Goal: Information Seeking & Learning: Find specific fact

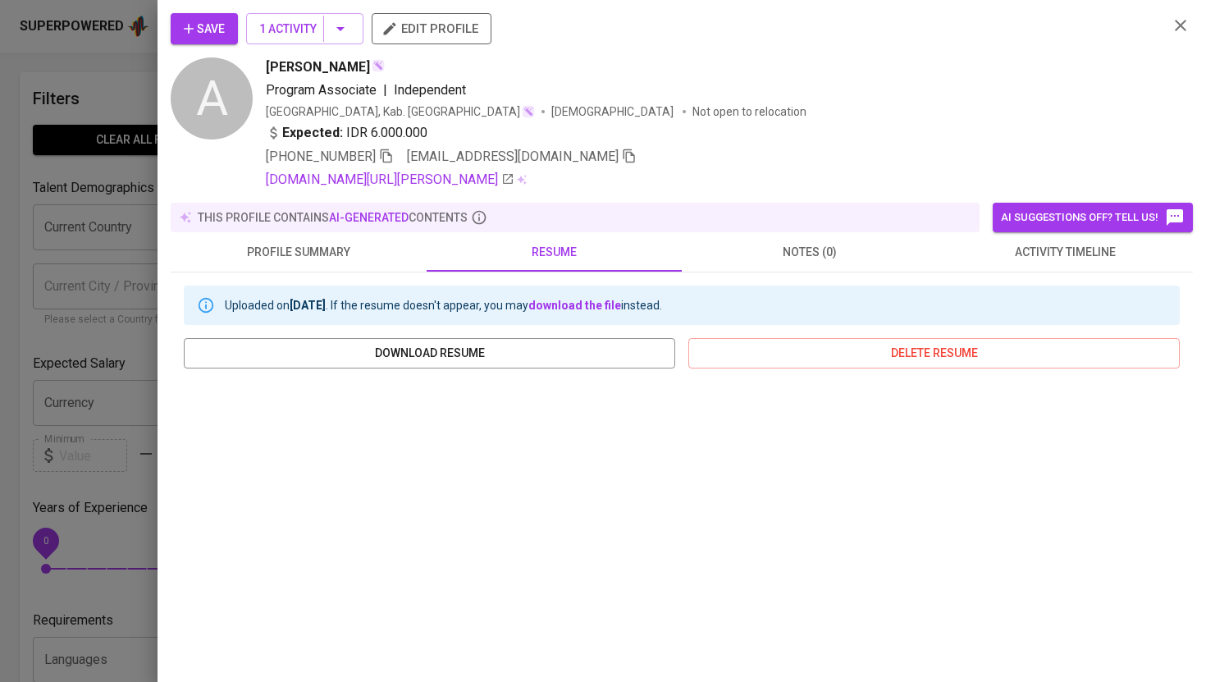
click at [113, 94] on div at bounding box center [603, 341] width 1206 height 682
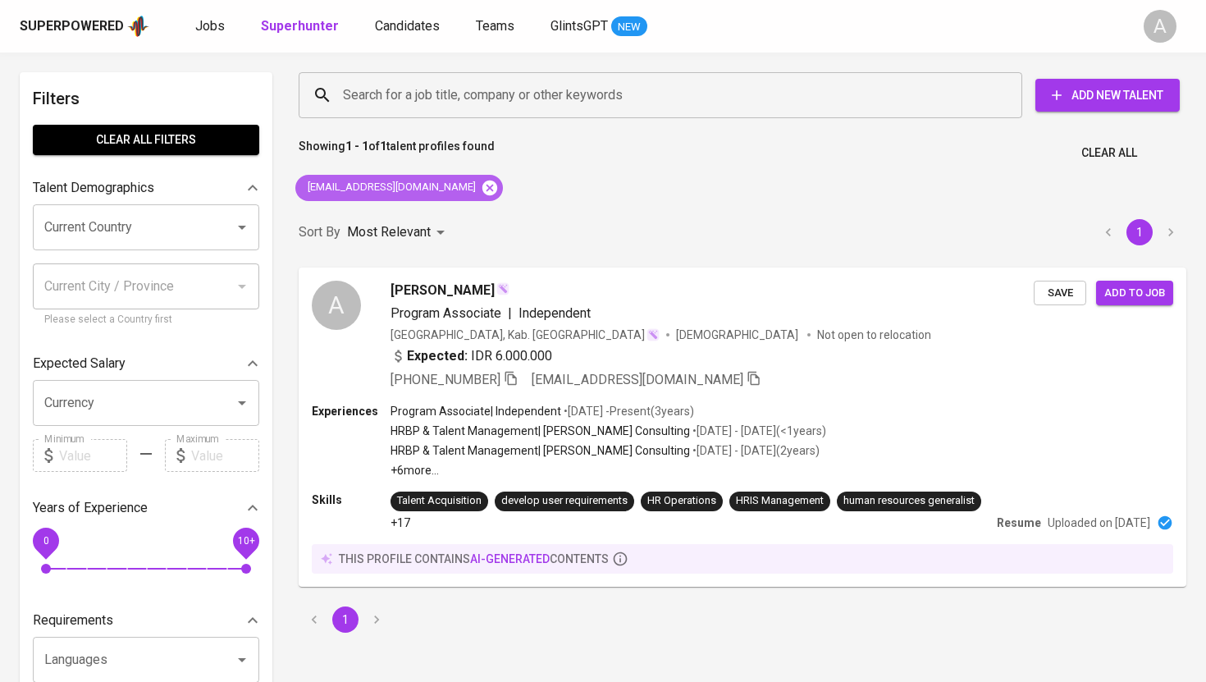
click at [482, 183] on icon at bounding box center [489, 187] width 15 height 15
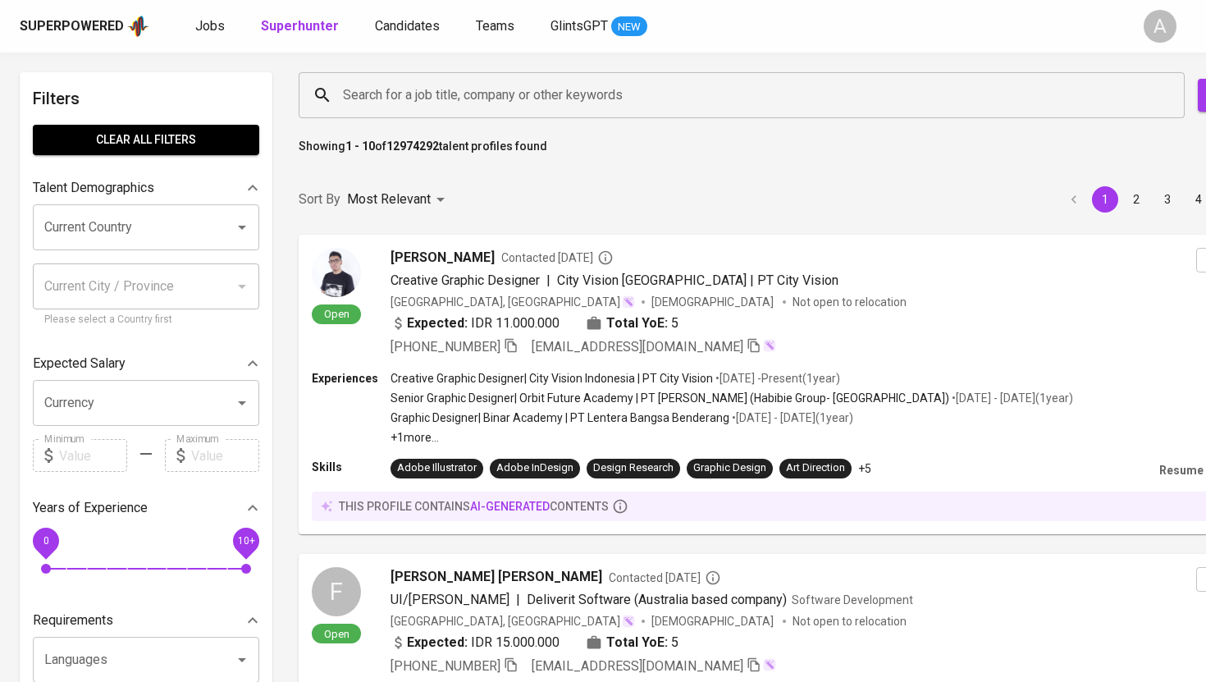
click at [475, 102] on input "Search for a job title, company or other keywords" at bounding box center [746, 95] width 814 height 31
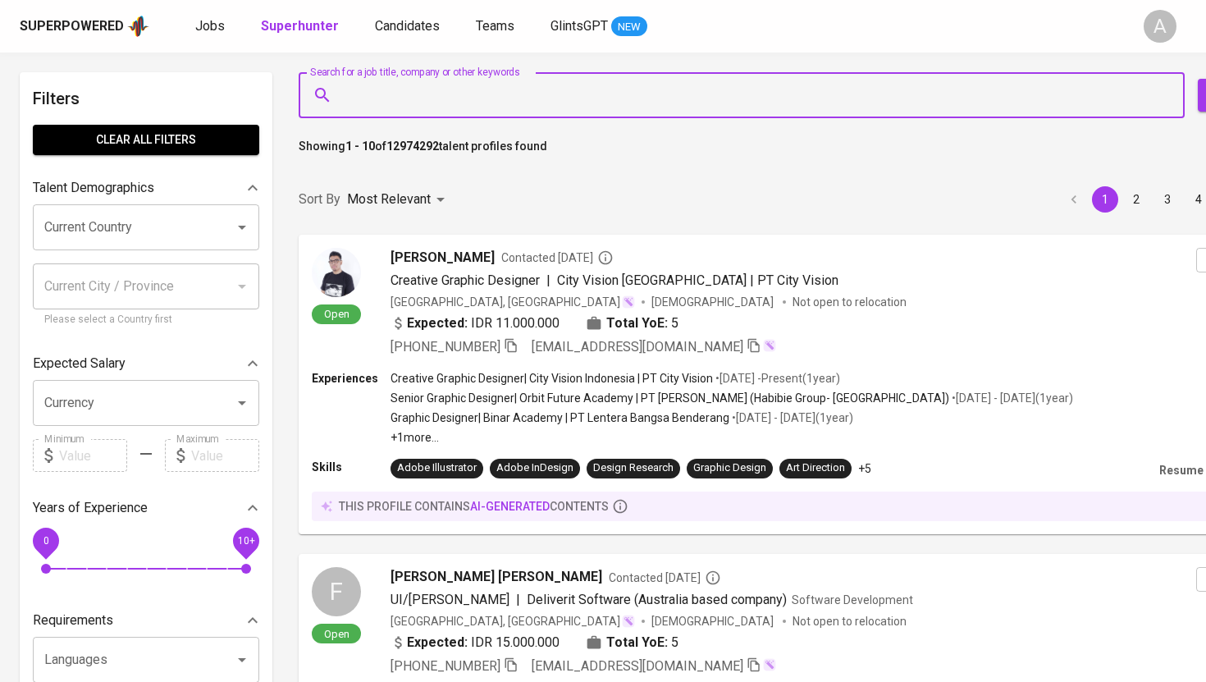
paste input "[EMAIL_ADDRESS][DOMAIN_NAME]"
type input "[EMAIL_ADDRESS][DOMAIN_NAME]"
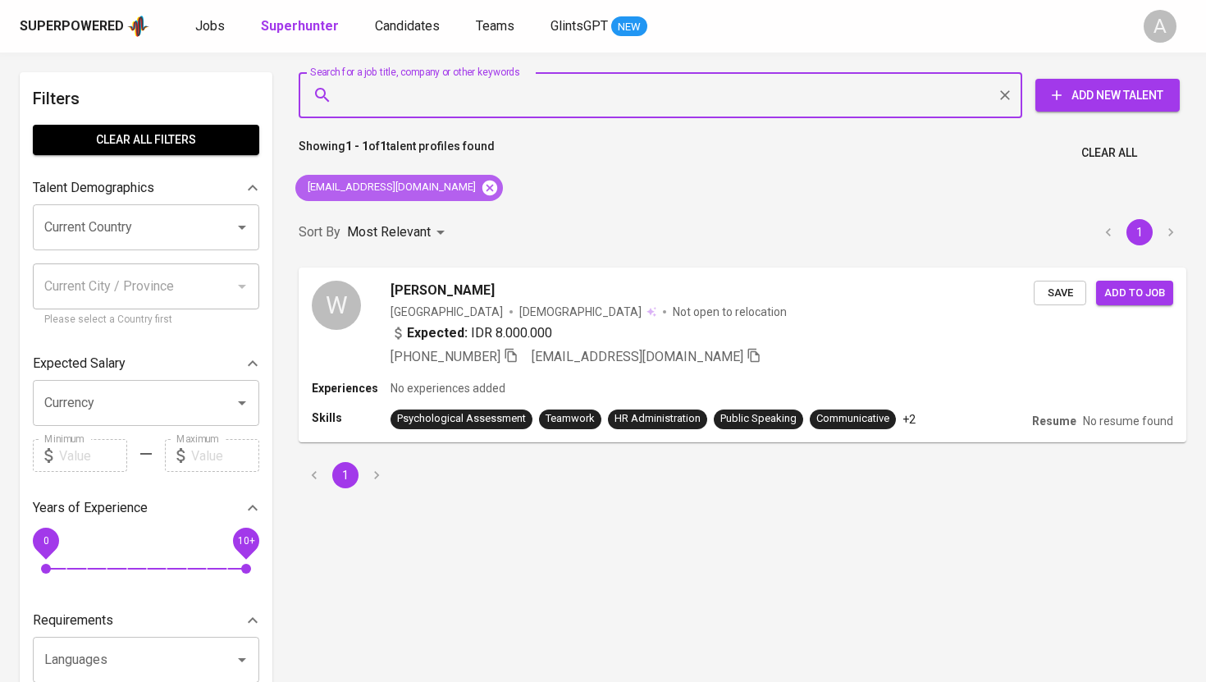
click at [481, 185] on icon at bounding box center [490, 188] width 18 height 18
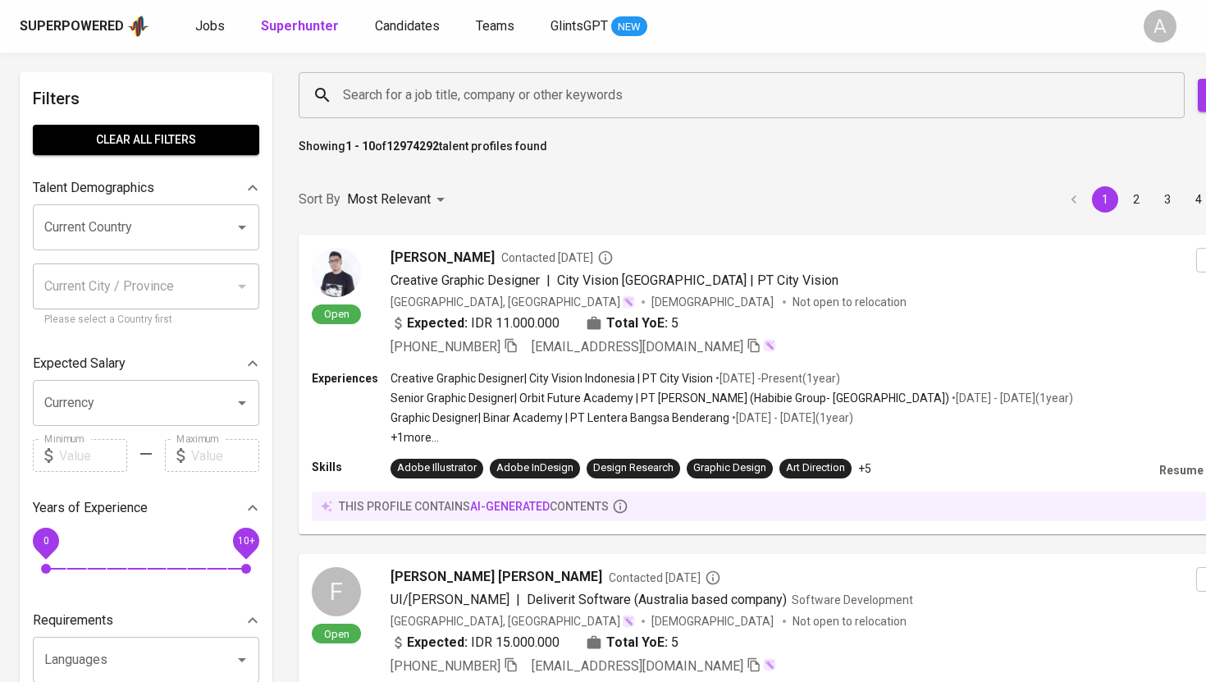
click at [468, 101] on input "Search for a job title, company or other keywords" at bounding box center [746, 95] width 814 height 31
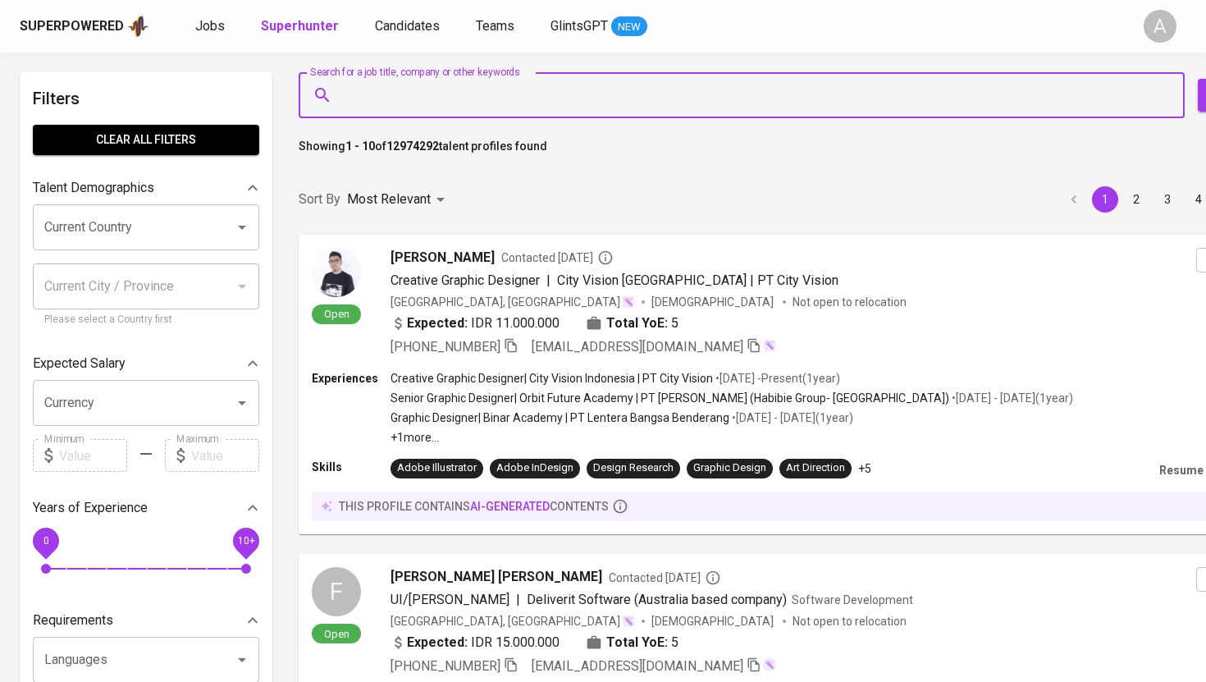
paste input "[PERSON_NAME][EMAIL_ADDRESS][DOMAIN_NAME]"
type input "[PERSON_NAME][EMAIL_ADDRESS][DOMAIN_NAME]"
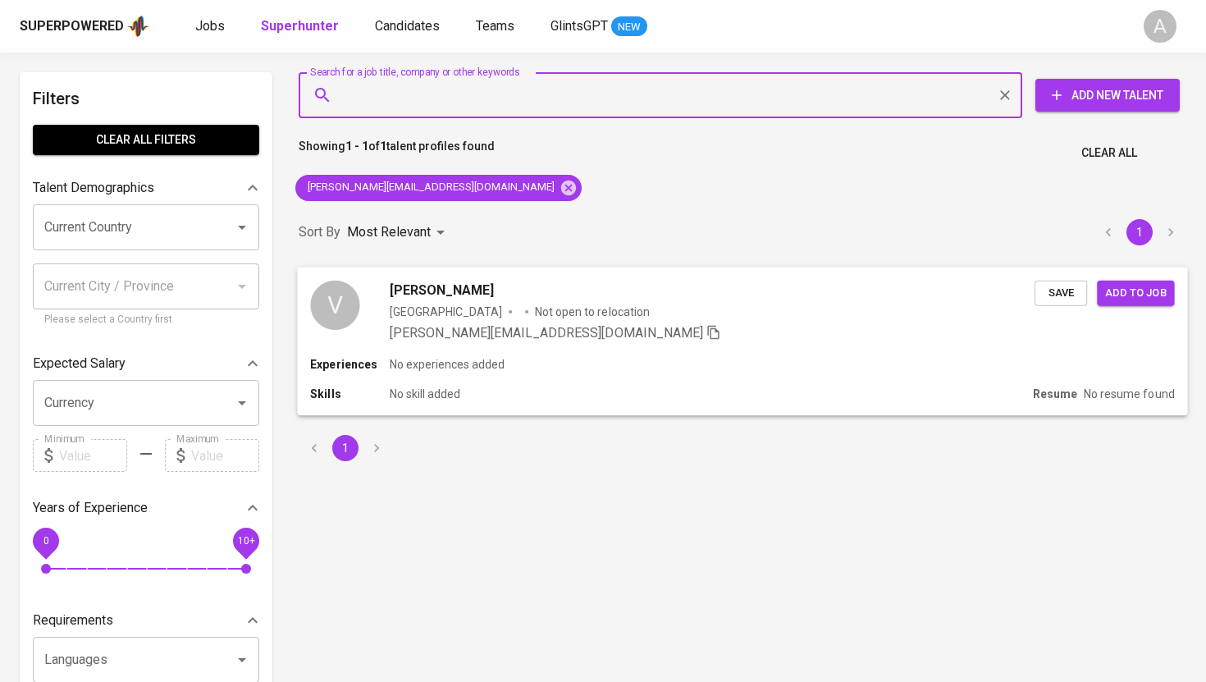
click at [430, 293] on span "[PERSON_NAME]" at bounding box center [442, 290] width 104 height 20
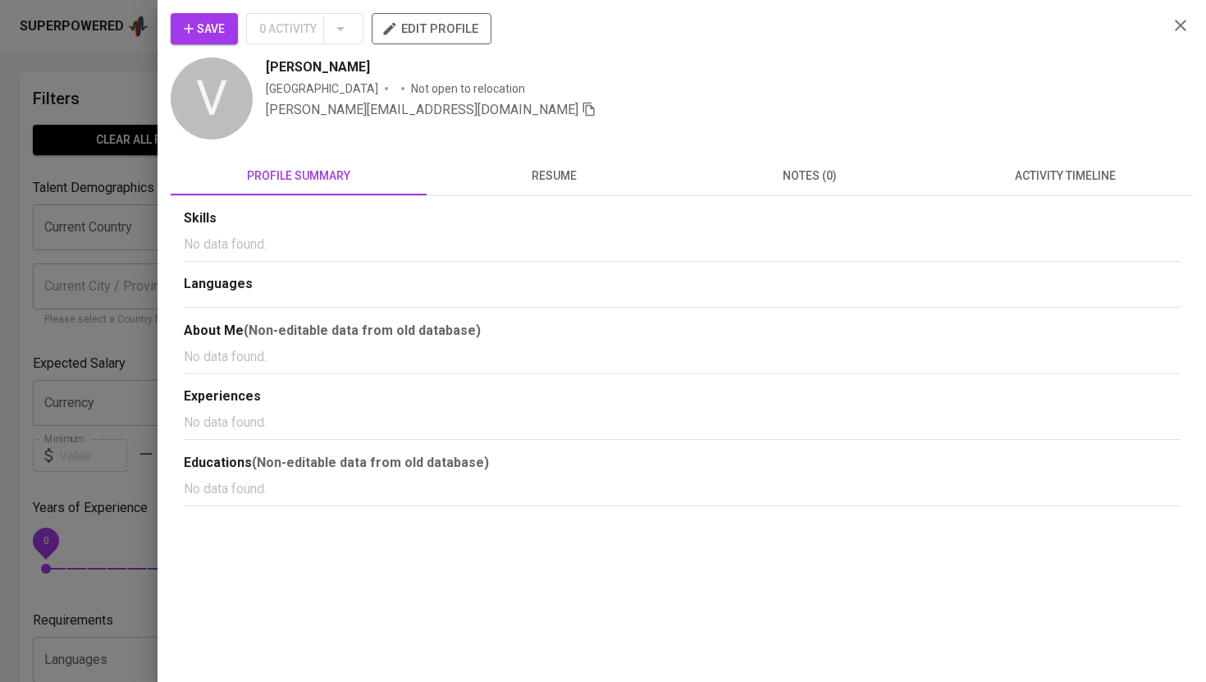
click at [100, 93] on div at bounding box center [603, 341] width 1206 height 682
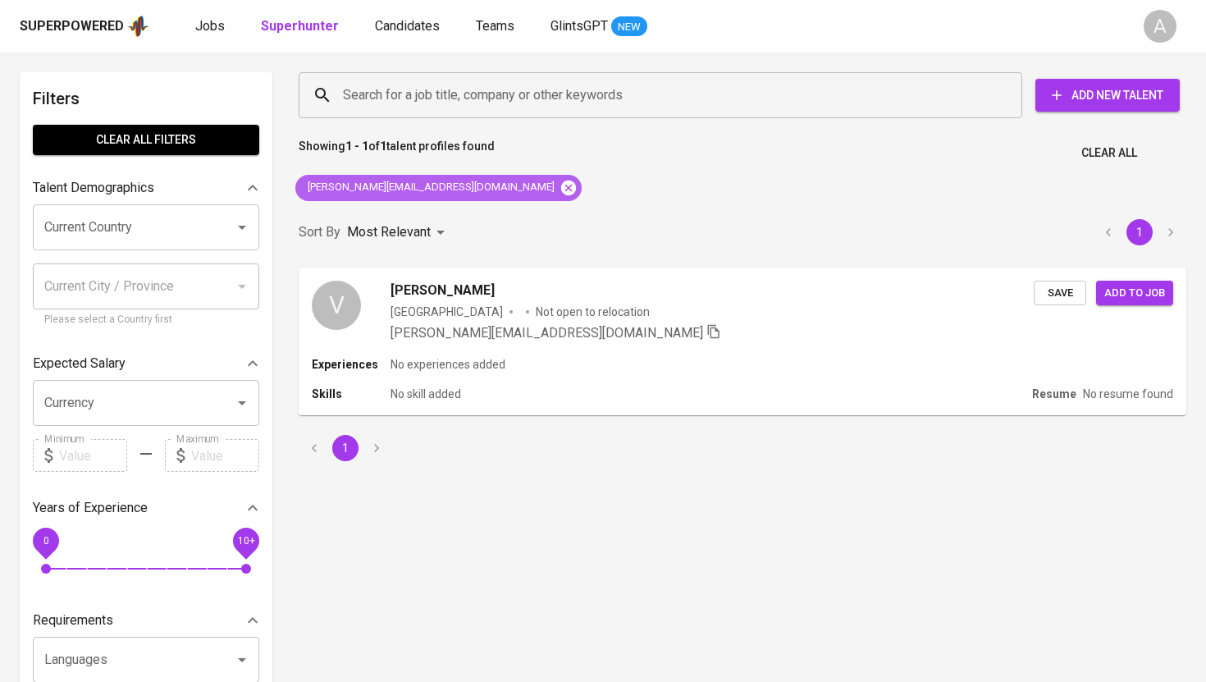
click at [559, 179] on icon at bounding box center [568, 188] width 18 height 18
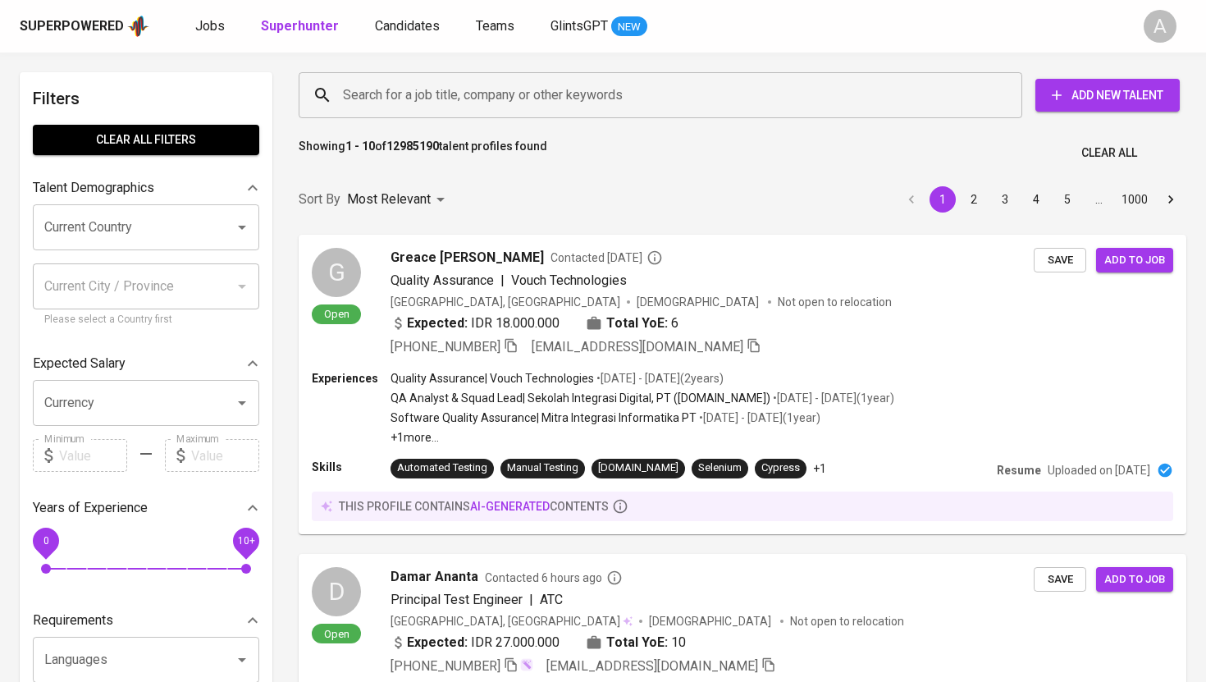
click at [498, 81] on input "Search for a job title, company or other keywords" at bounding box center [664, 95] width 651 height 31
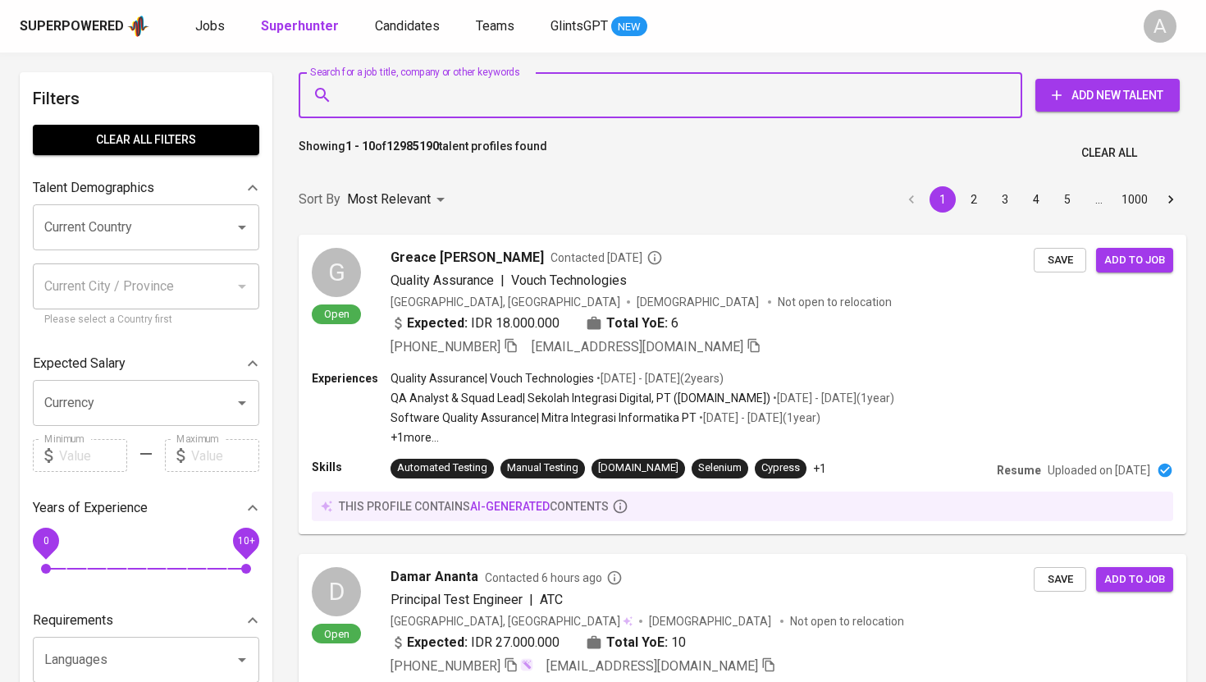
paste input "[PERSON_NAME][EMAIL_ADDRESS][DOMAIN_NAME]"
type input "[PERSON_NAME][EMAIL_ADDRESS][DOMAIN_NAME]"
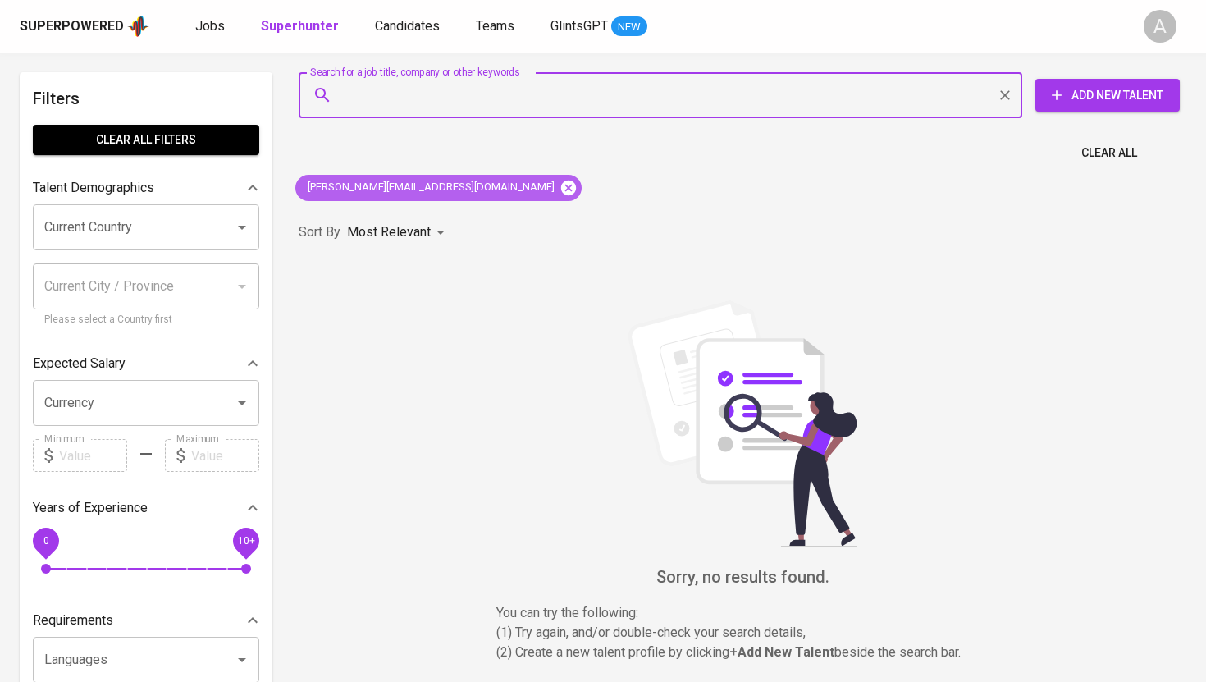
click at [559, 179] on icon at bounding box center [568, 188] width 18 height 18
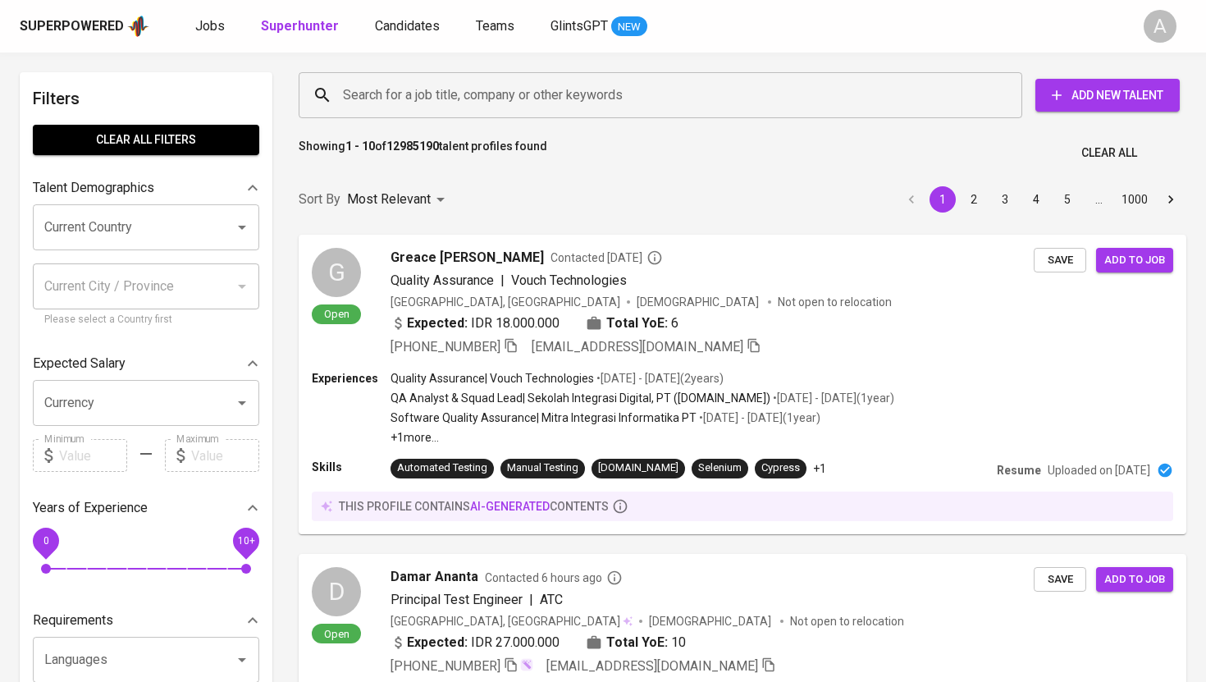
click at [439, 90] on input "Search for a job title, company or other keywords" at bounding box center [664, 95] width 651 height 31
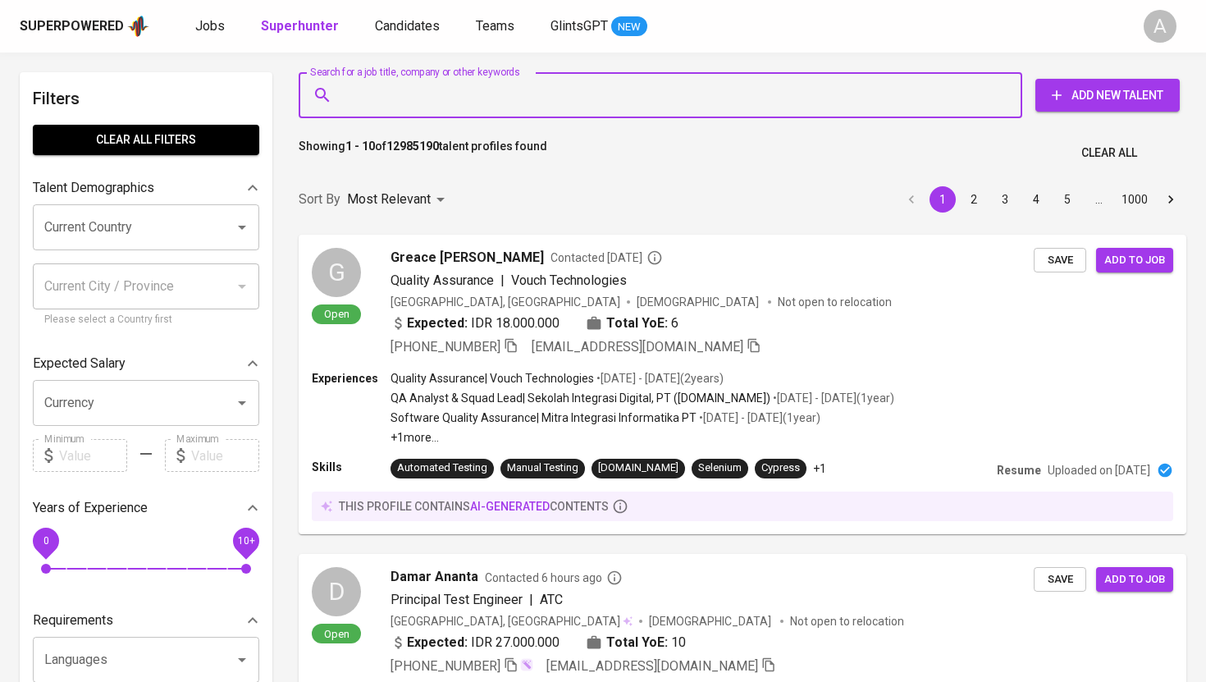
paste input "[PERSON_NAME][EMAIL_ADDRESS][DOMAIN_NAME]"
type input "[PERSON_NAME][EMAIL_ADDRESS][DOMAIN_NAME]"
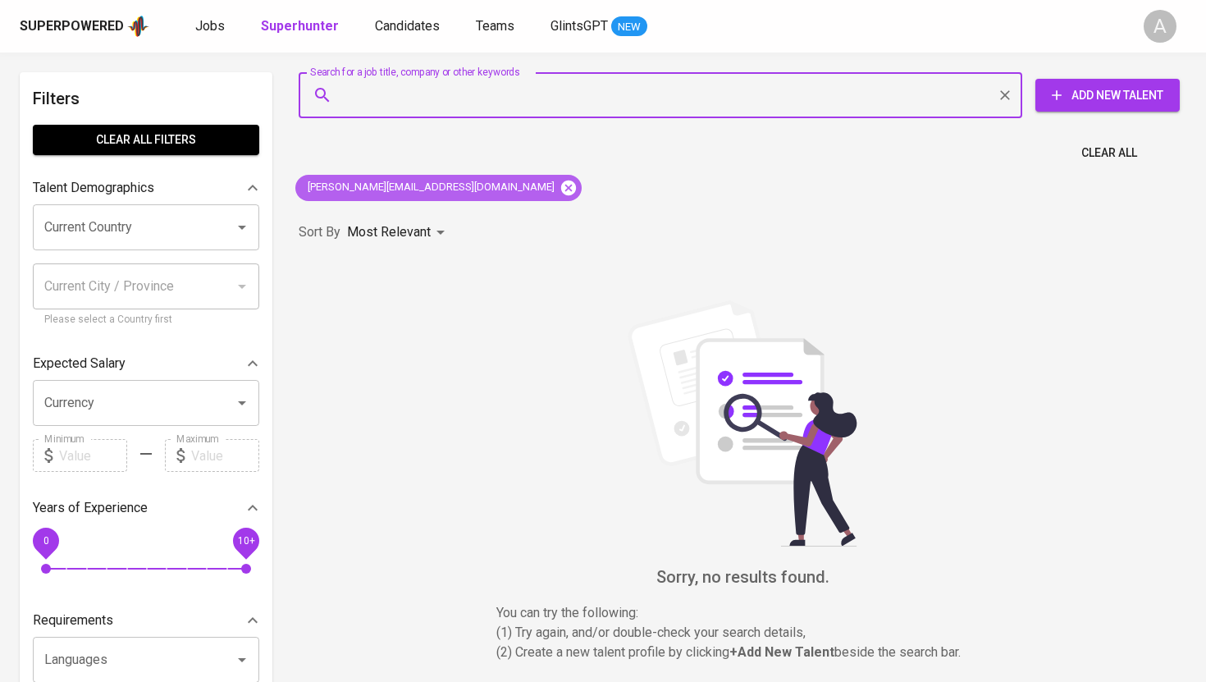
click at [559, 180] on icon at bounding box center [568, 188] width 18 height 18
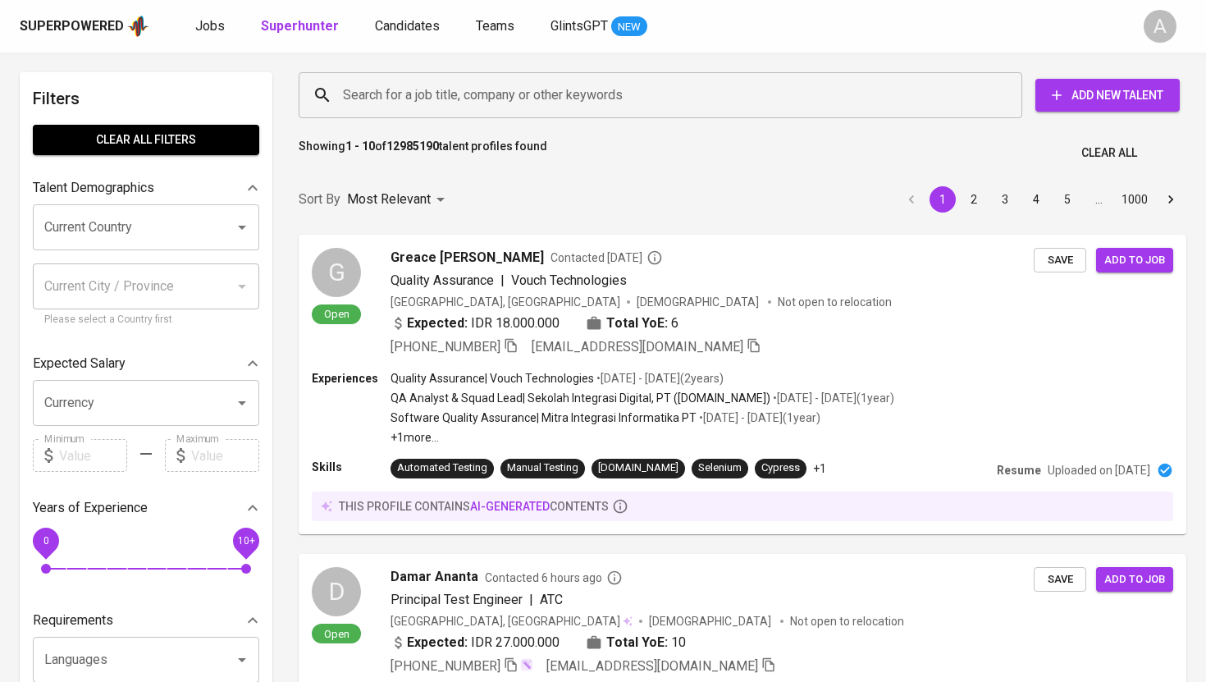
click at [493, 89] on input "Search for a job title, company or other keywords" at bounding box center [664, 95] width 651 height 31
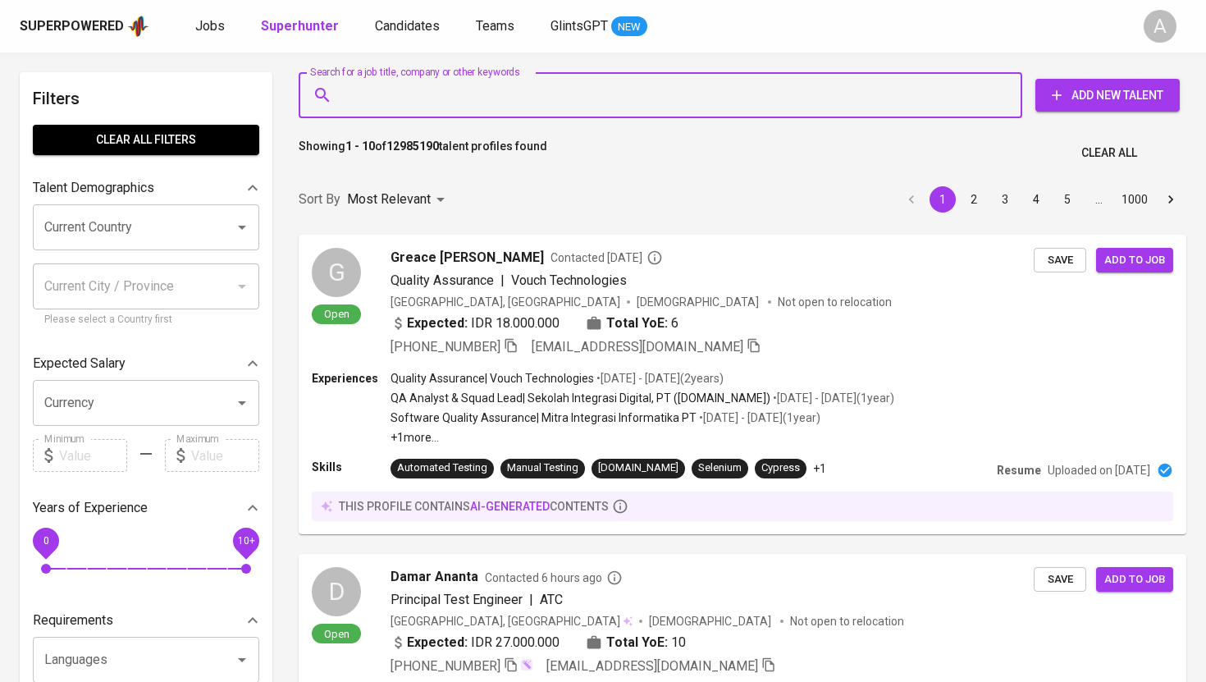
paste input "[EMAIL_ADDRESS][DOMAIN_NAME]"
type input "[EMAIL_ADDRESS][DOMAIN_NAME]"
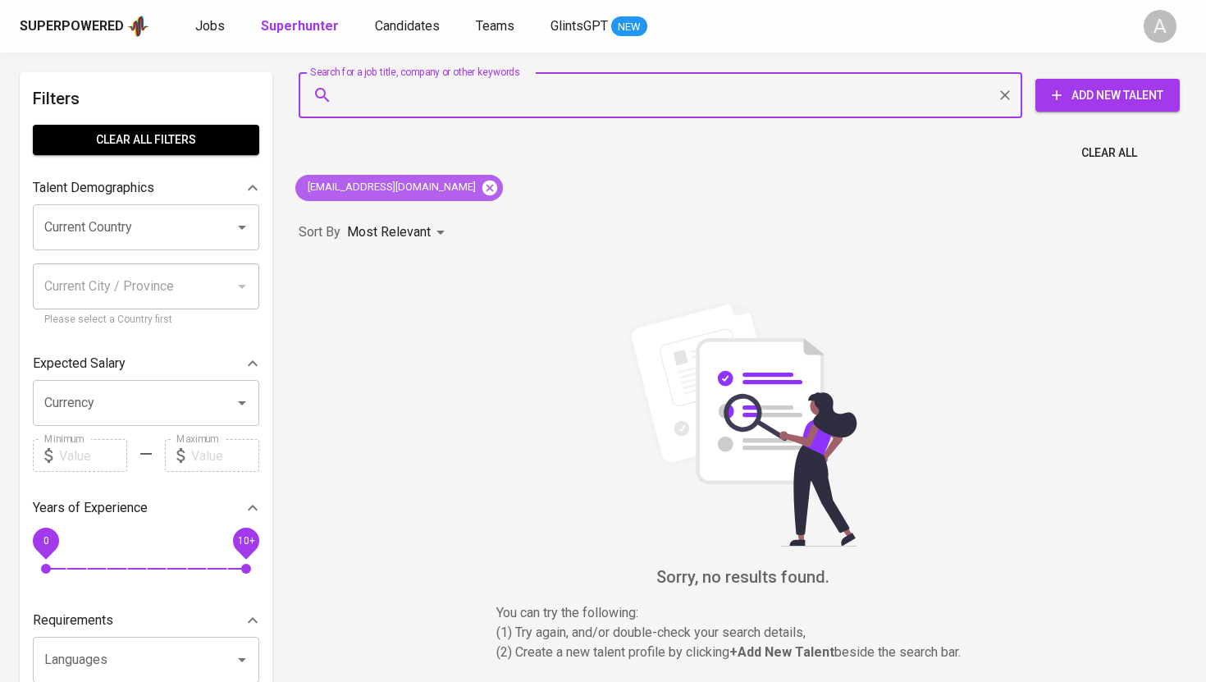
click at [482, 187] on icon at bounding box center [489, 187] width 15 height 15
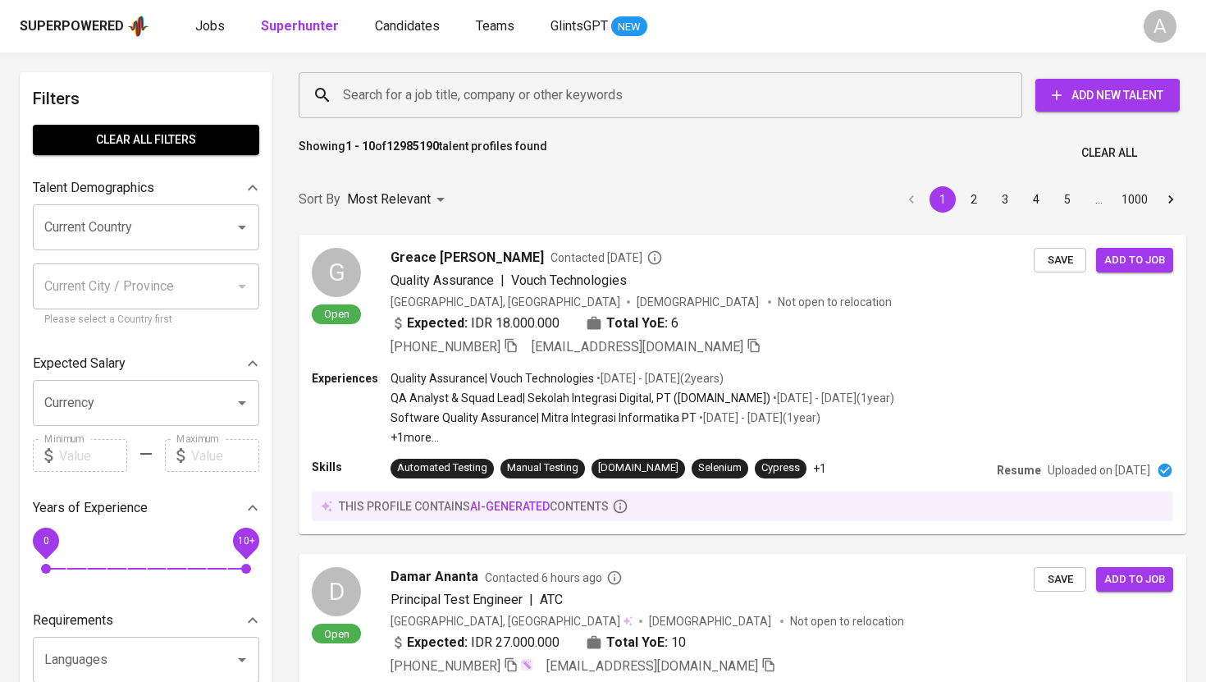
click at [456, 99] on input "Search for a job title, company or other keywords" at bounding box center [664, 95] width 651 height 31
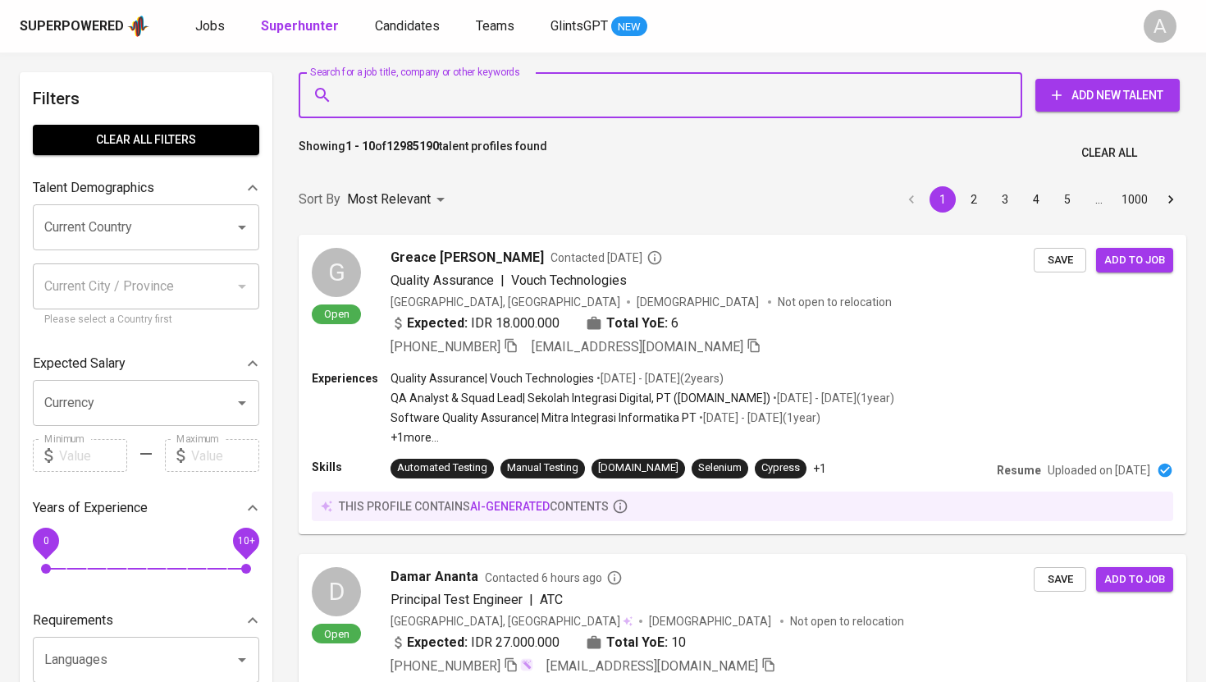
paste input "[EMAIL_ADDRESS][DOMAIN_NAME]"
type input "[EMAIL_ADDRESS][DOMAIN_NAME]"
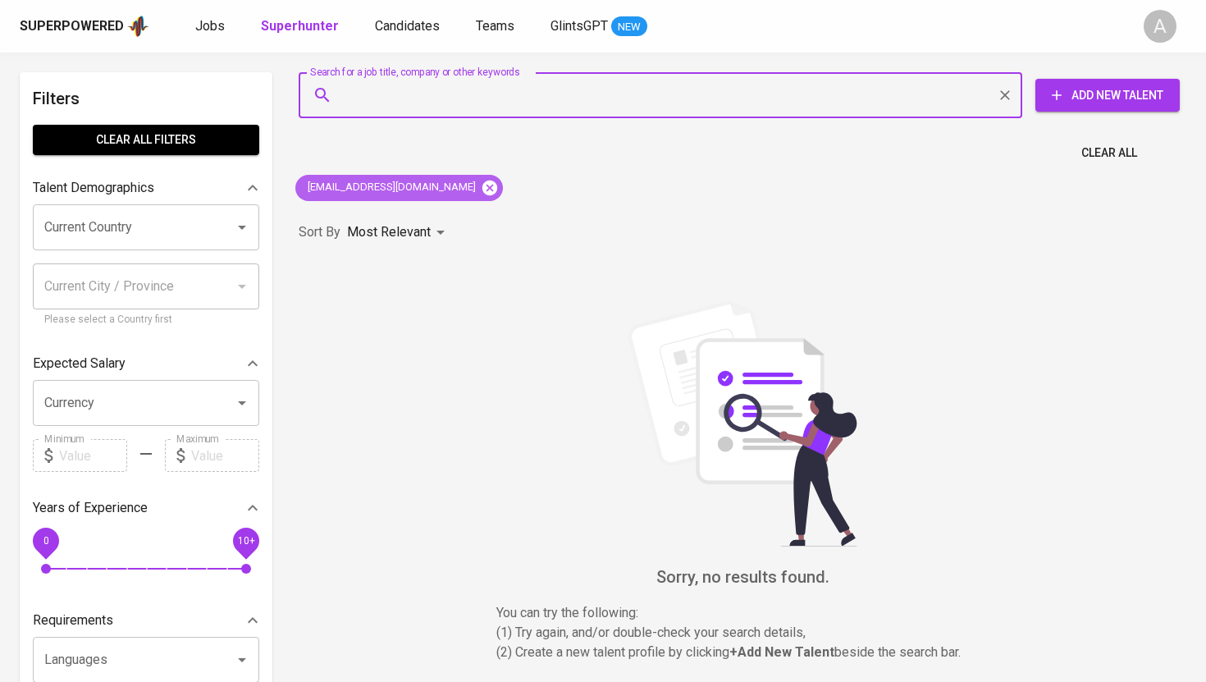
click at [482, 183] on icon at bounding box center [489, 187] width 15 height 15
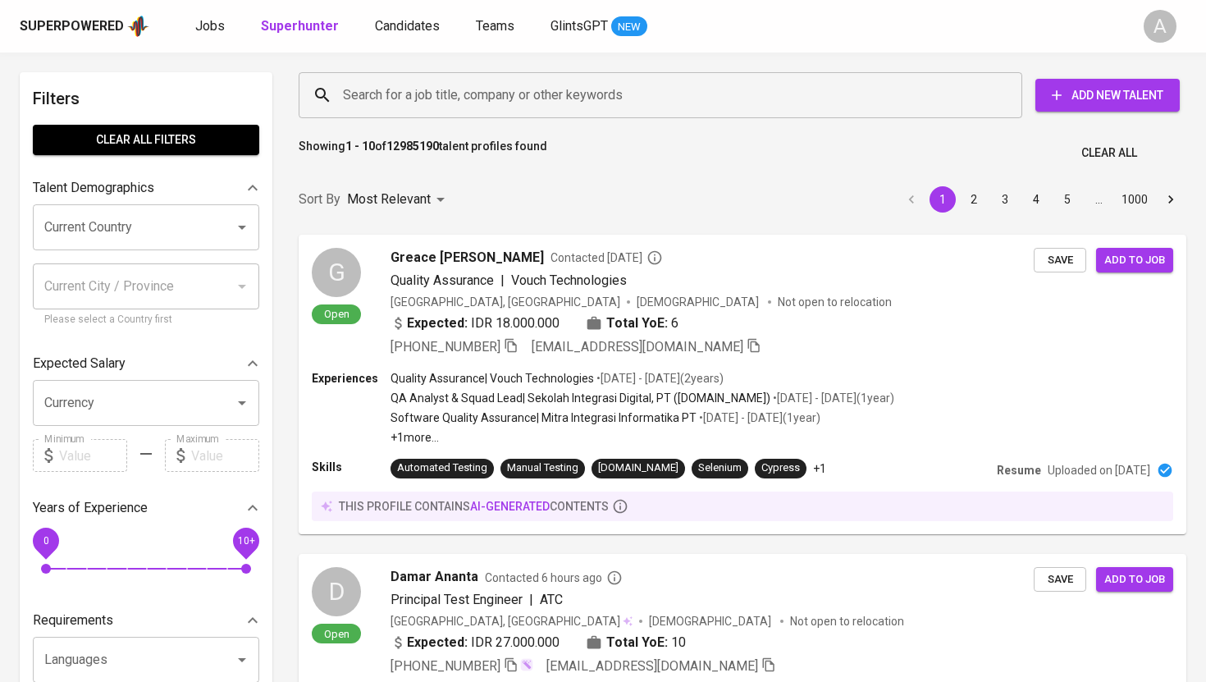
click at [564, 81] on input "Search for a job title, company or other keywords" at bounding box center [664, 95] width 651 height 31
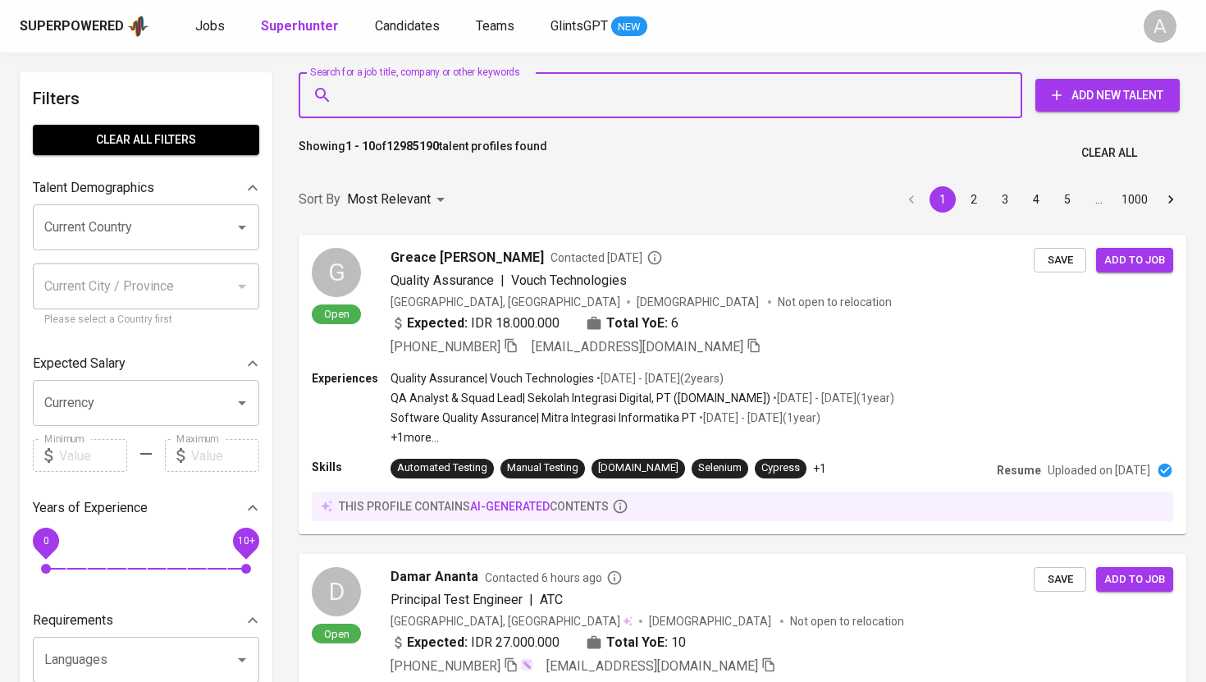
paste input "[EMAIL_ADDRESS][DOMAIN_NAME]"
type input "[EMAIL_ADDRESS][DOMAIN_NAME]"
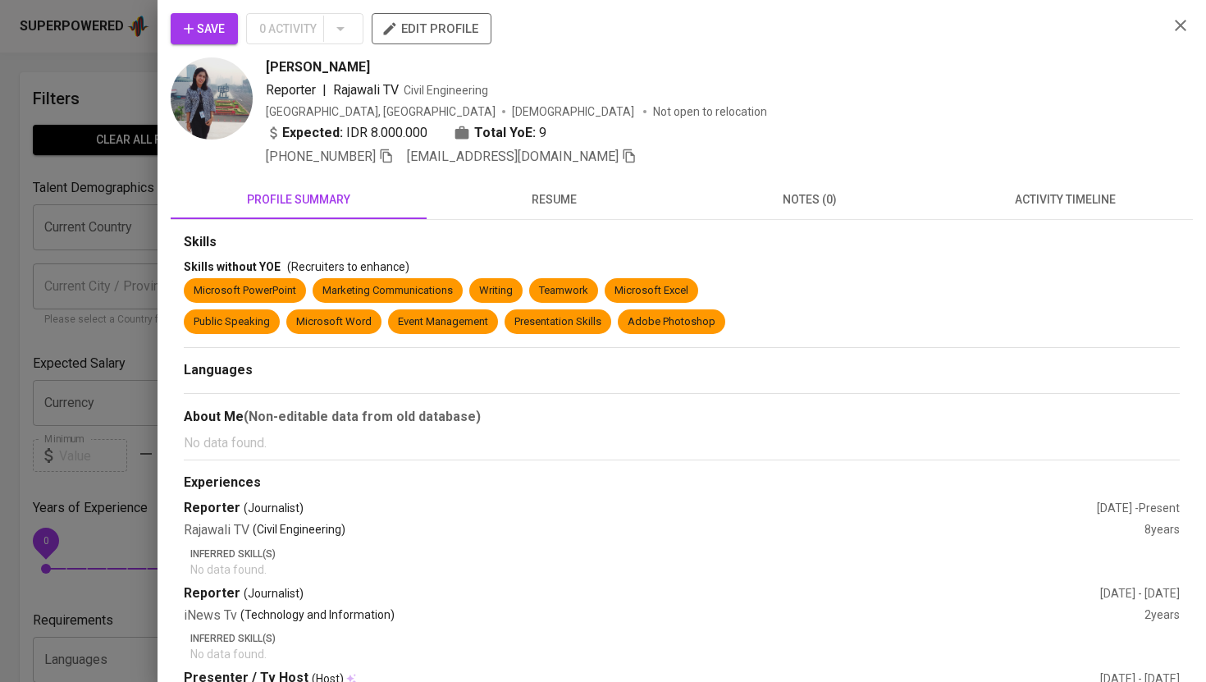
click at [215, 116] on img at bounding box center [212, 98] width 82 height 82
click at [557, 204] on span "resume" at bounding box center [554, 199] width 236 height 21
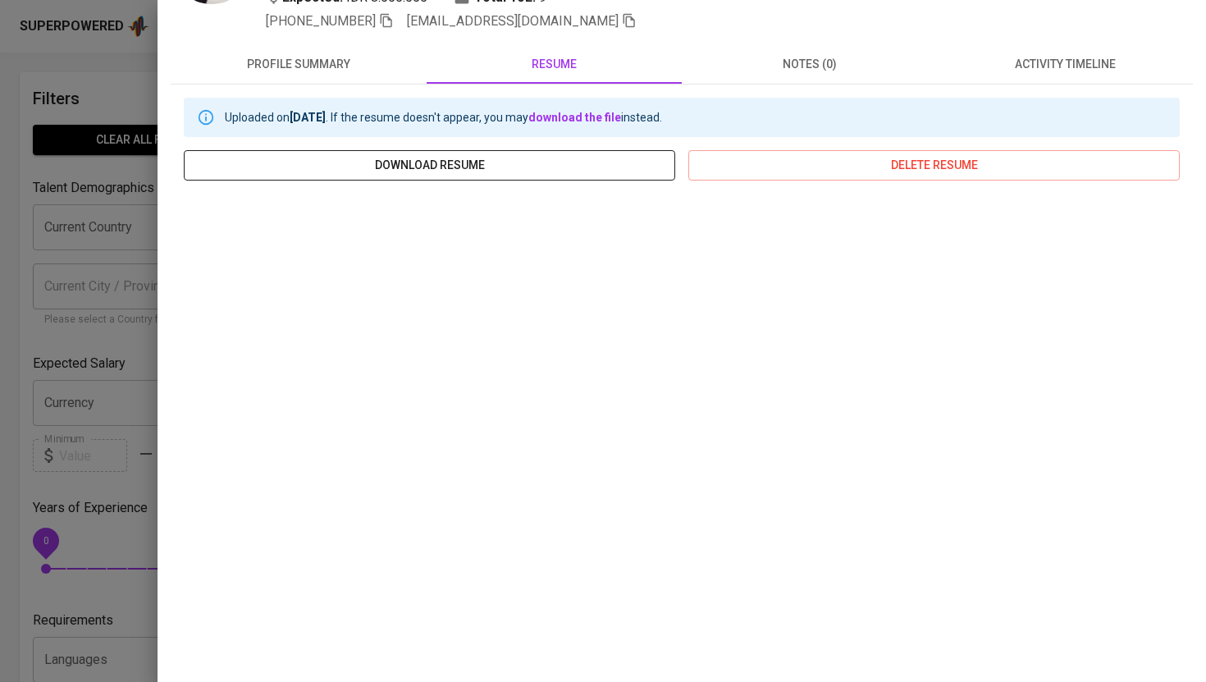
scroll to position [165, 0]
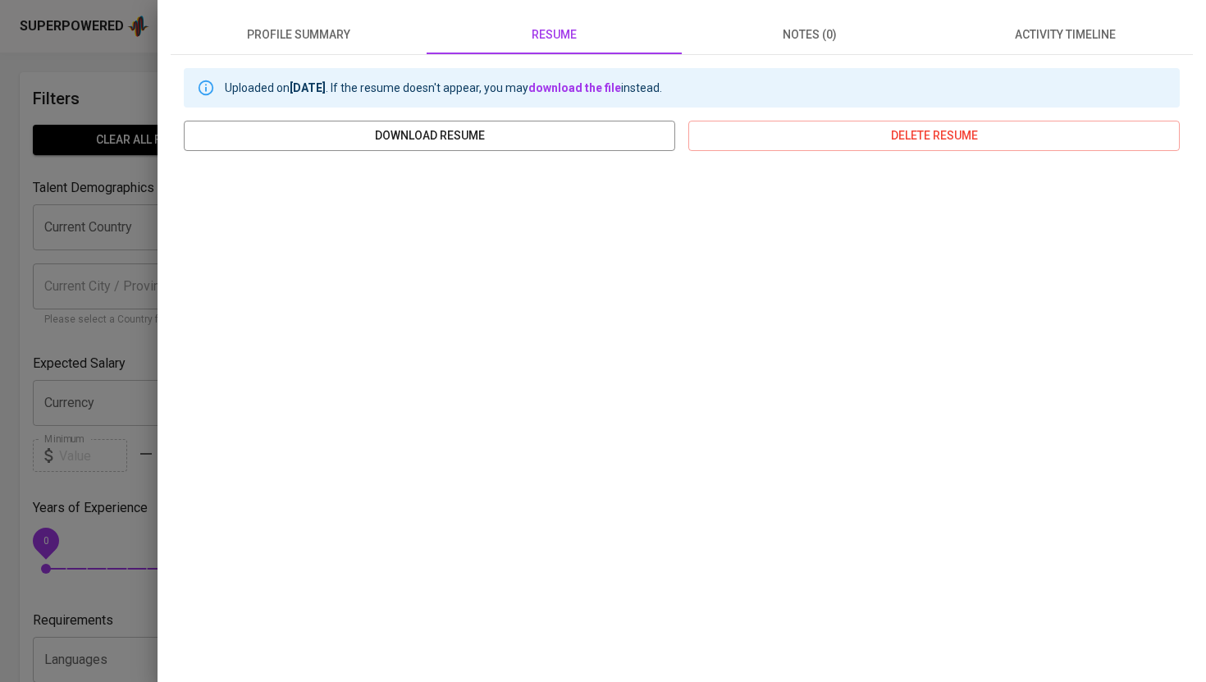
click at [133, 90] on div at bounding box center [603, 341] width 1206 height 682
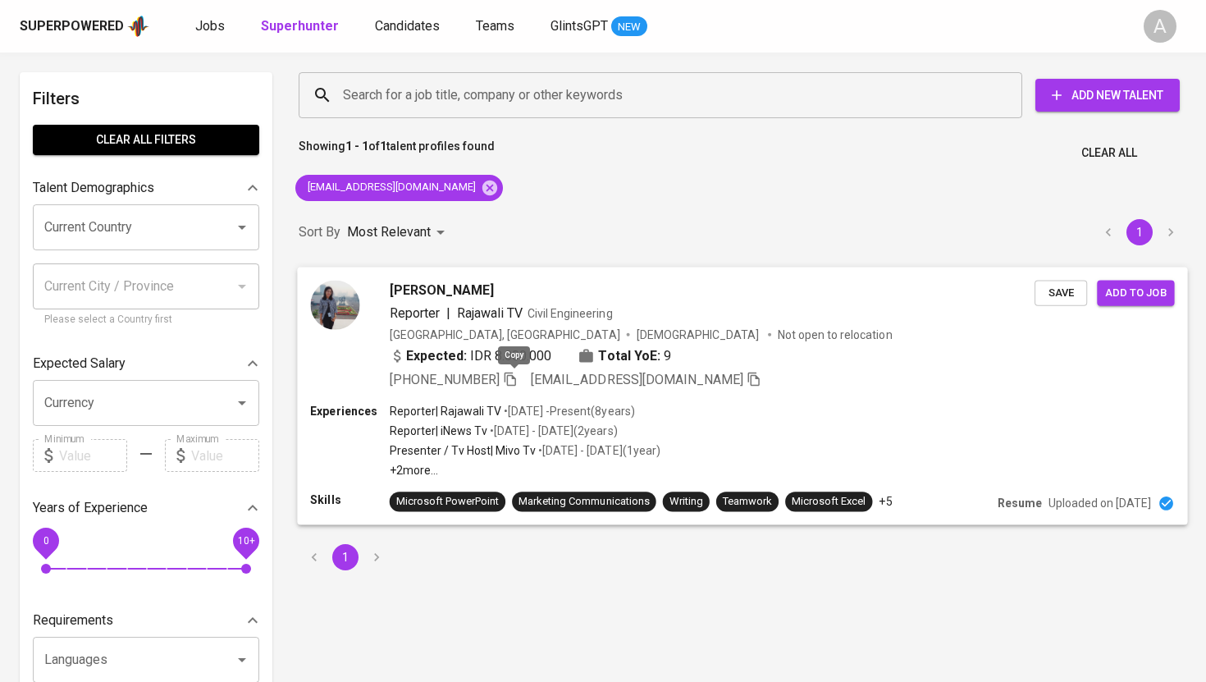
click at [513, 380] on icon "button" at bounding box center [510, 378] width 15 height 15
click at [482, 184] on icon at bounding box center [489, 187] width 15 height 15
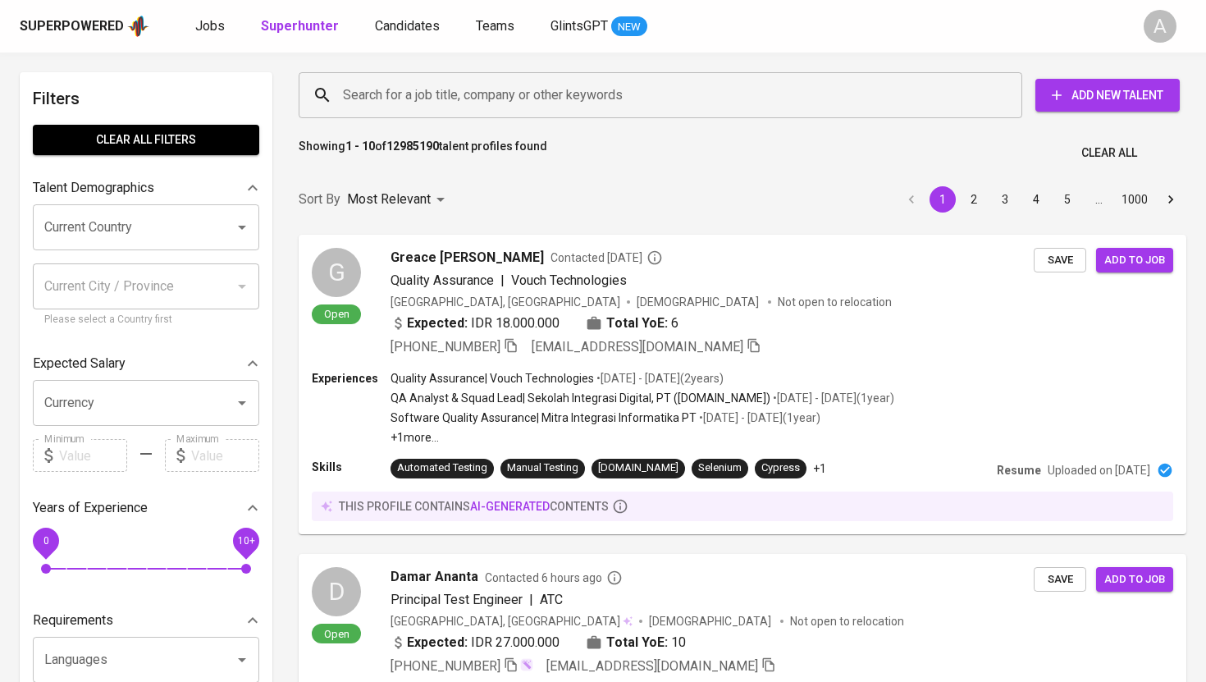
click at [472, 84] on input "Search for a job title, company or other keywords" at bounding box center [664, 95] width 651 height 31
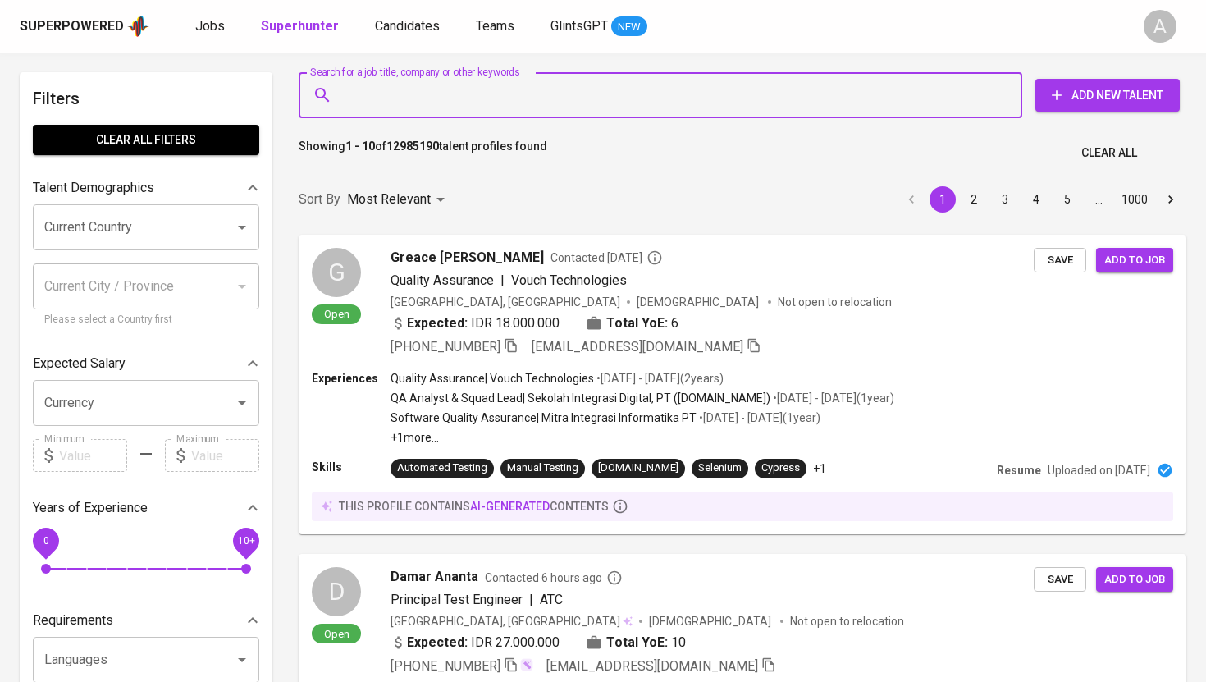
paste input "candy@tuscanymarbles.com"
type input "candy@tuscanymarbles.com"
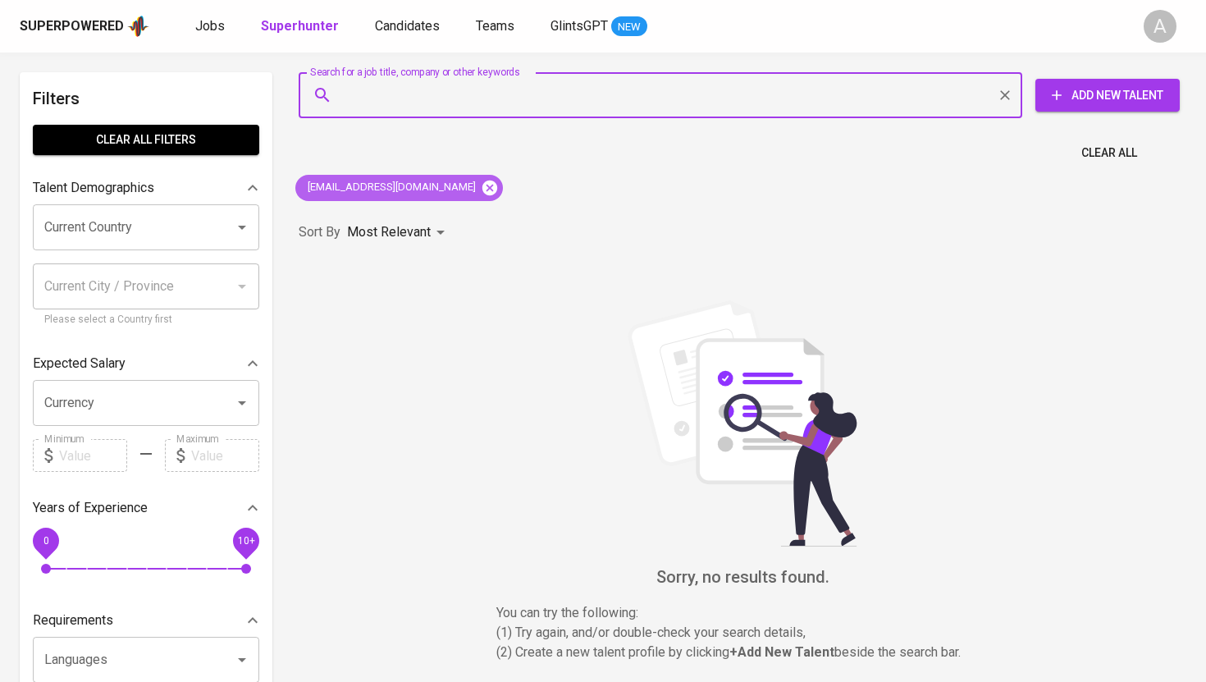
click at [481, 194] on icon at bounding box center [490, 188] width 18 height 18
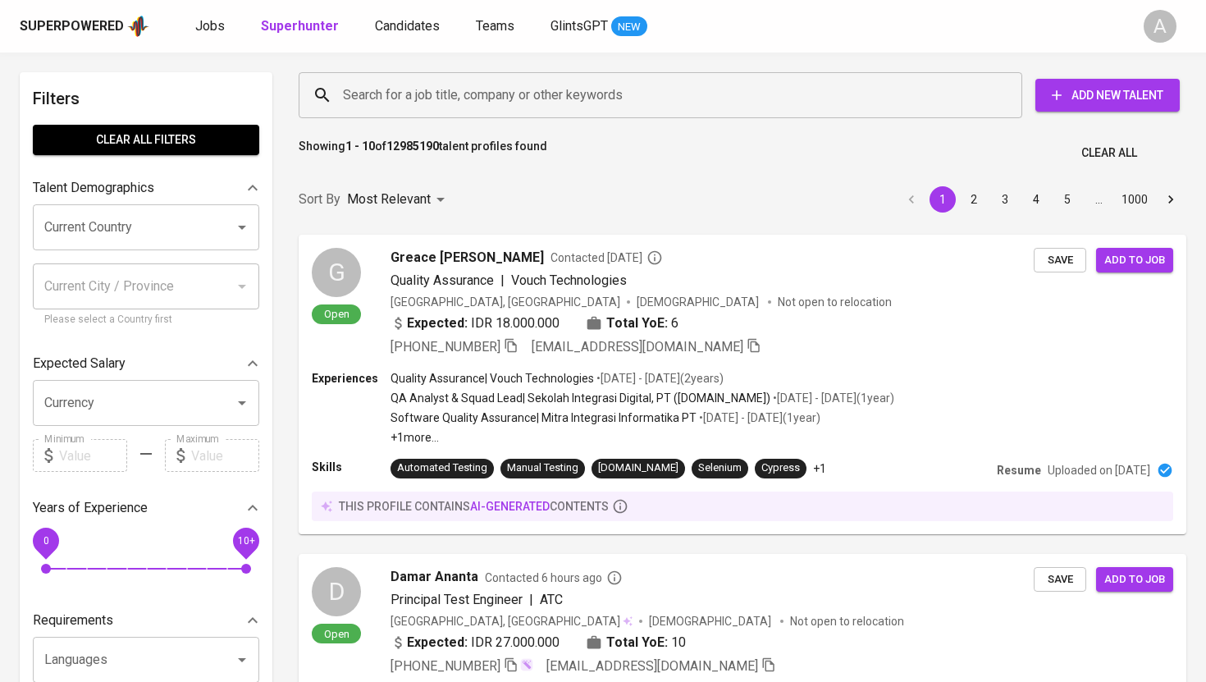
click at [512, 89] on input "Search for a job title, company or other keywords" at bounding box center [664, 95] width 651 height 31
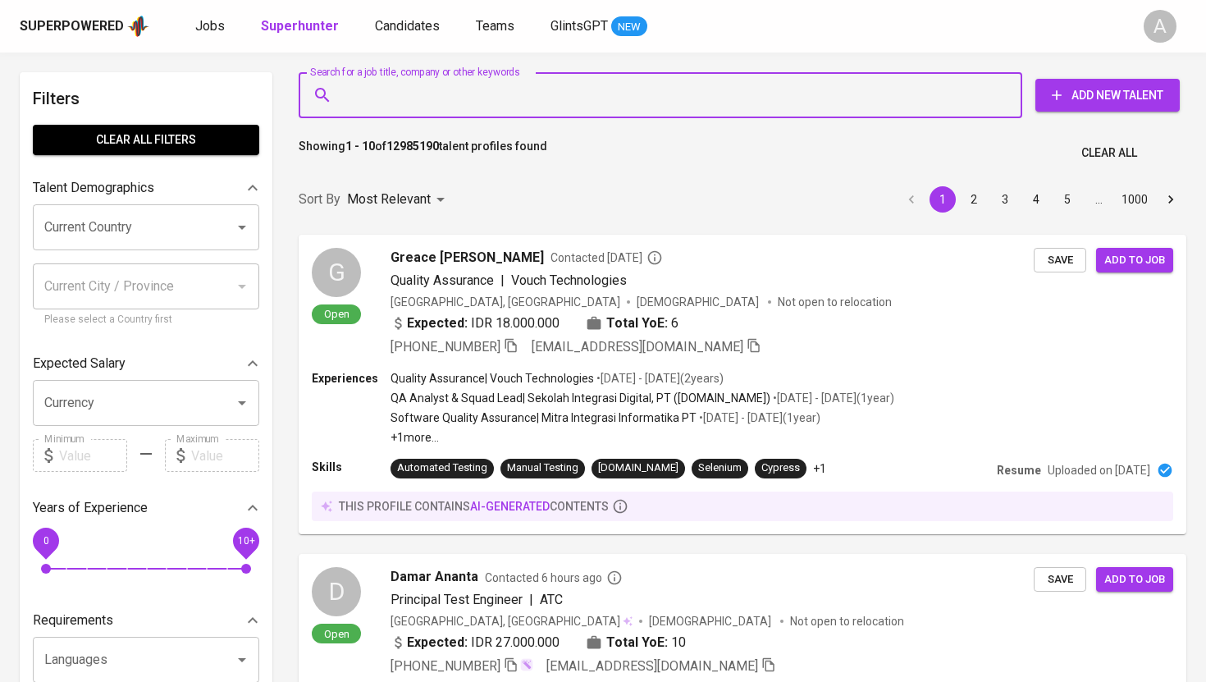
paste input "michael.threemonkeysmedia@gmail.com"
type input "michael.threemonkeysmedia@gmail.com"
